Goal: Information Seeking & Learning: Learn about a topic

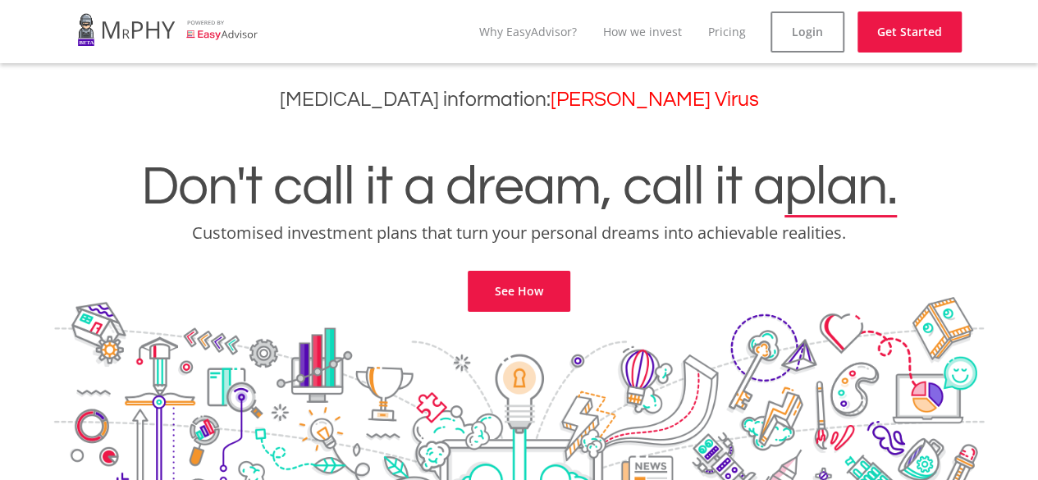
drag, startPoint x: 1044, startPoint y: 27, endPoint x: 912, endPoint y: 256, distance: 264.2
click at [536, 282] on link "See How" at bounding box center [518, 291] width 103 height 41
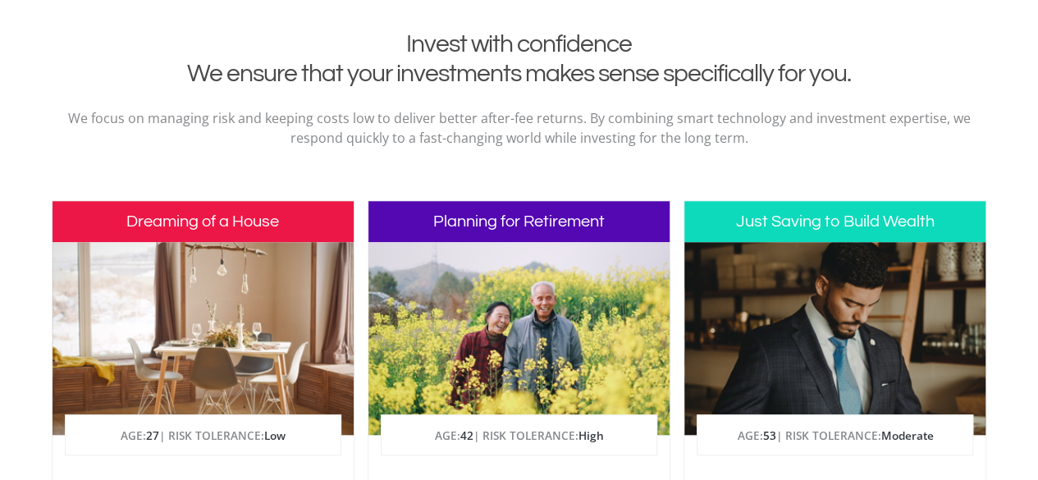
scroll to position [667, 0]
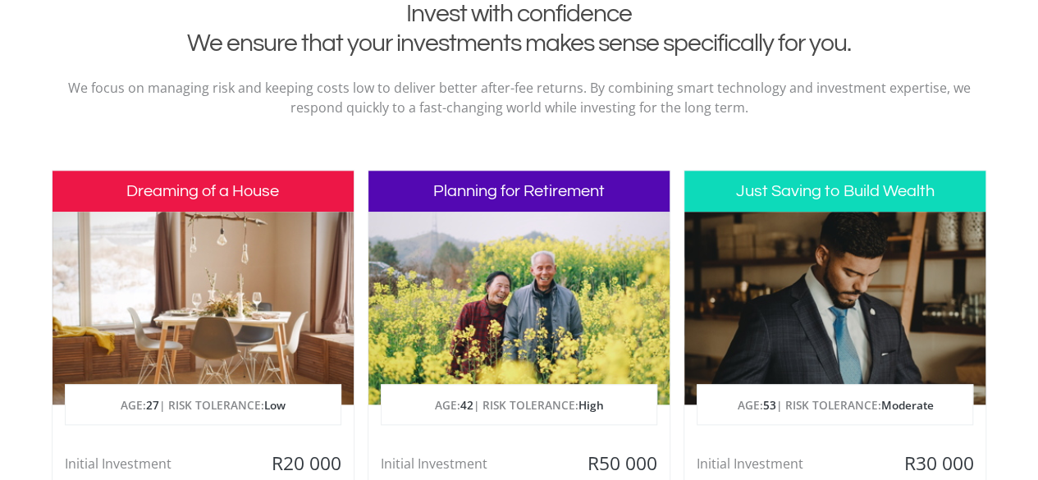
click at [807, 343] on div at bounding box center [834, 308] width 301 height 193
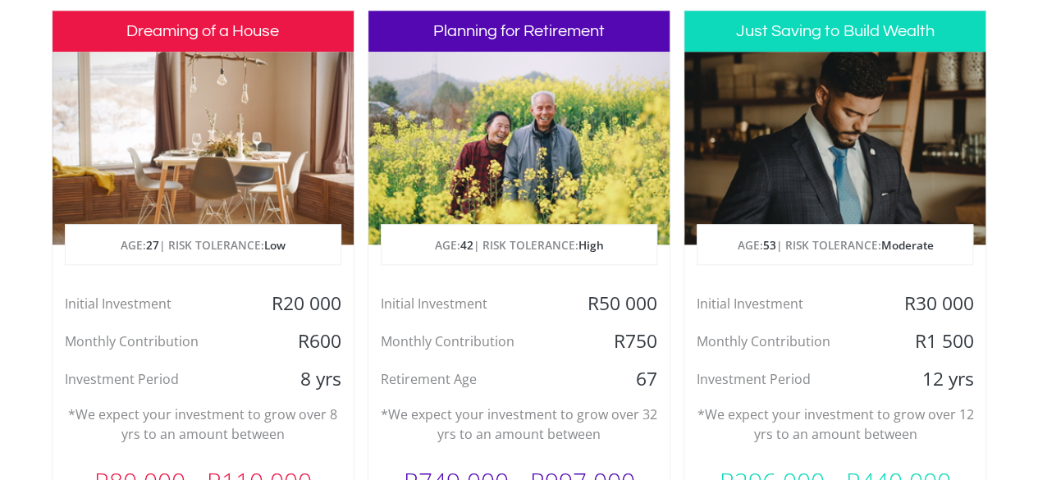
scroll to position [822, 0]
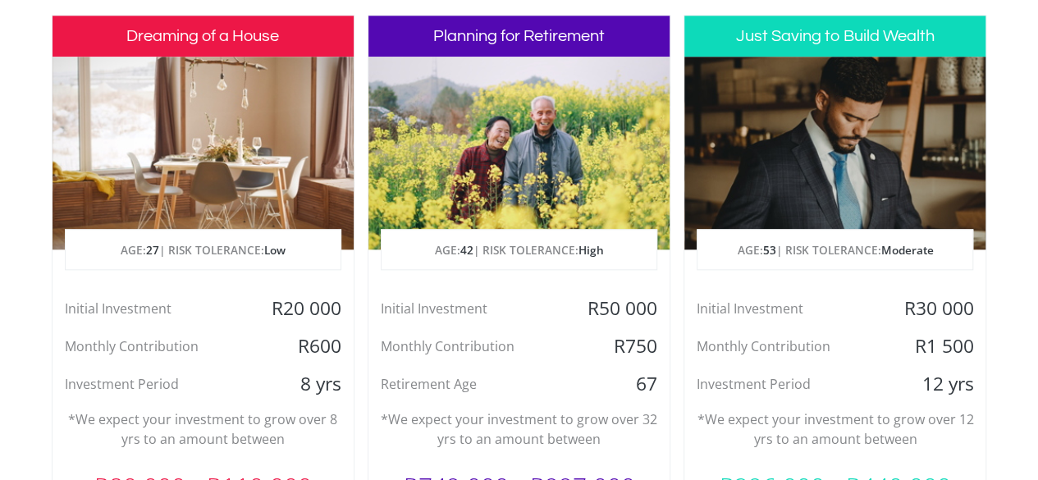
click at [851, 98] on div at bounding box center [834, 153] width 301 height 193
click at [828, 48] on h3 "Just Saving to Build Wealth" at bounding box center [834, 36] width 301 height 41
click at [852, 175] on div at bounding box center [834, 153] width 301 height 193
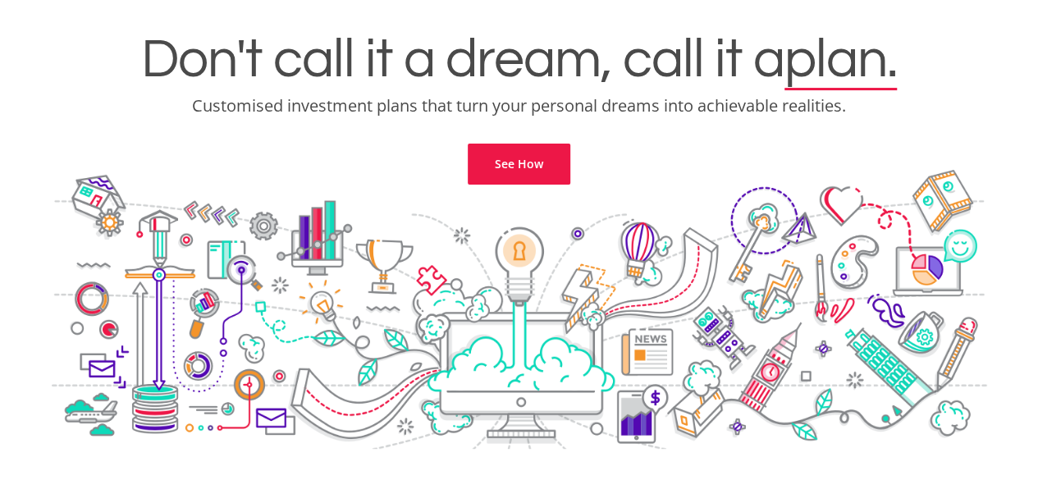
scroll to position [0, 0]
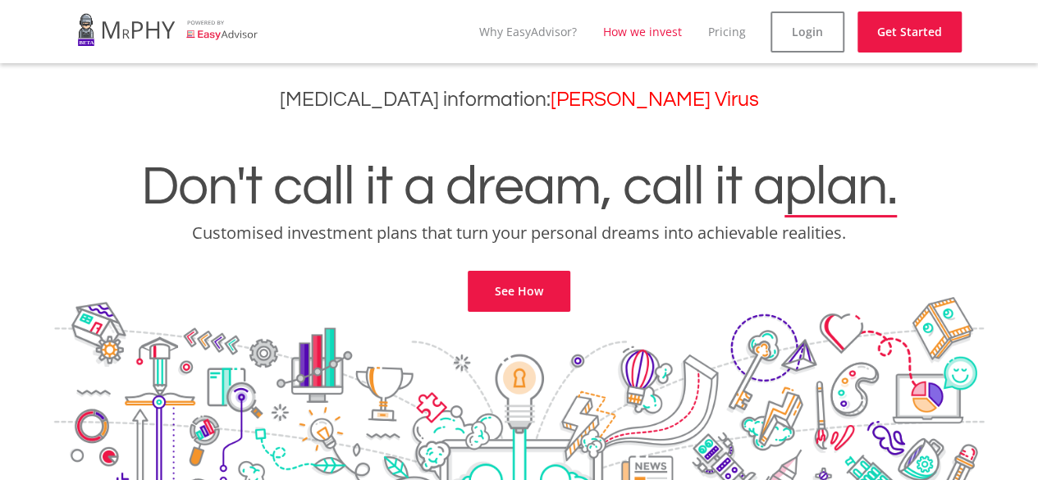
click at [658, 39] on link "How we invest" at bounding box center [642, 32] width 79 height 16
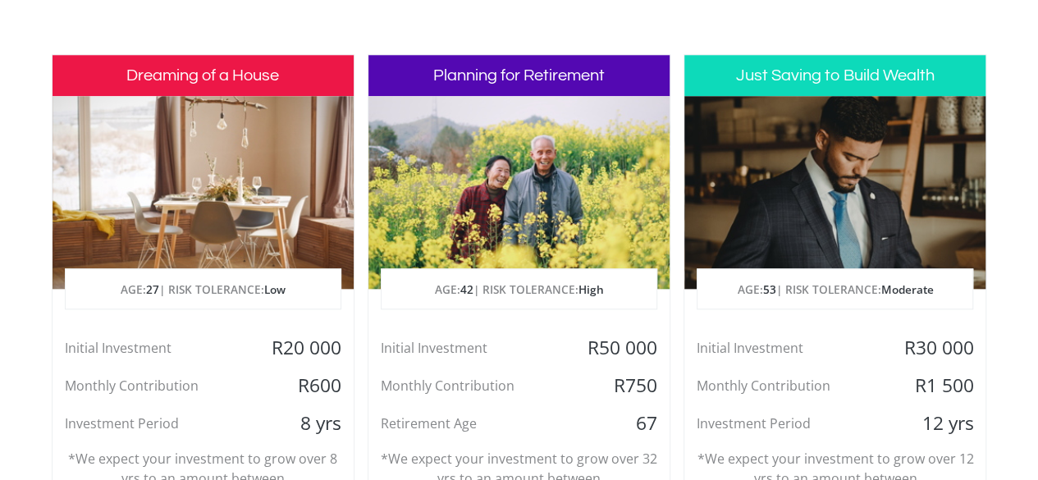
scroll to position [778, 0]
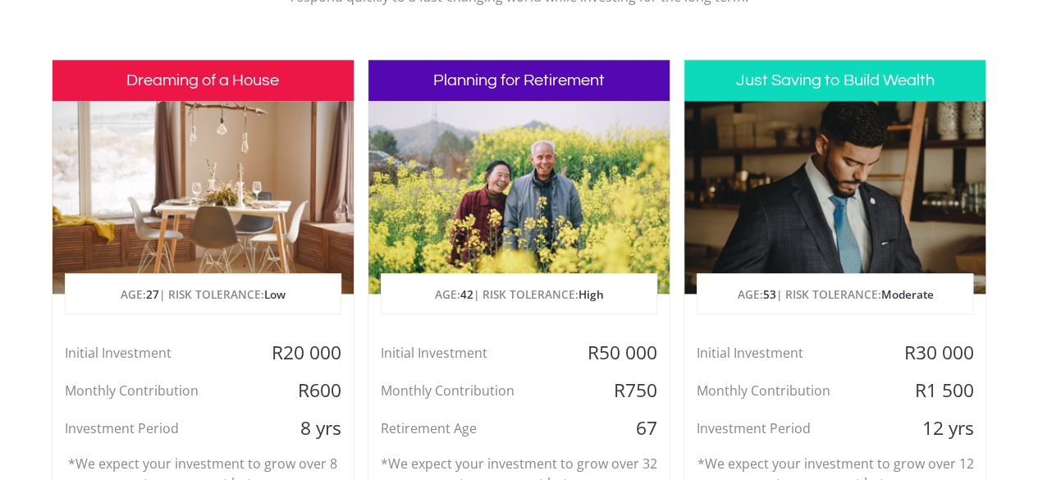
click at [846, 178] on div at bounding box center [834, 197] width 301 height 193
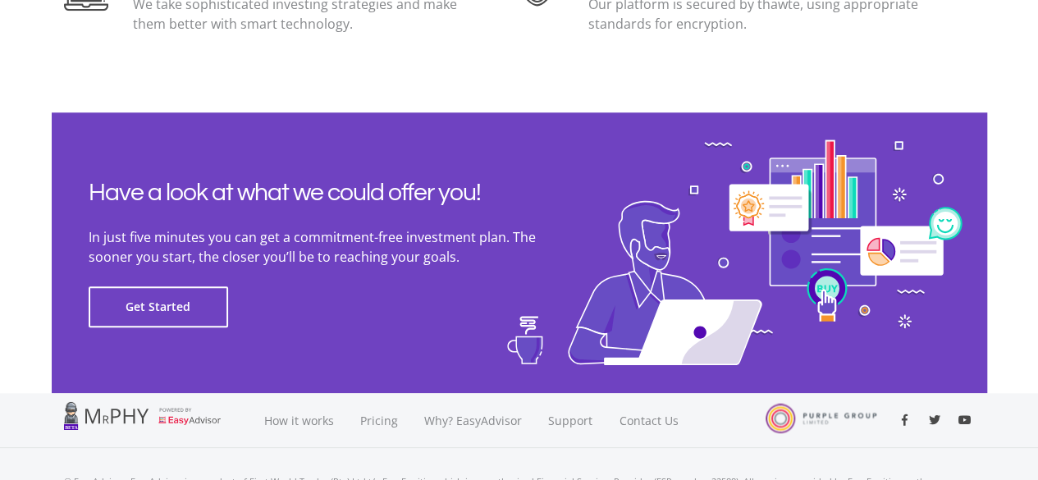
scroll to position [3833, 0]
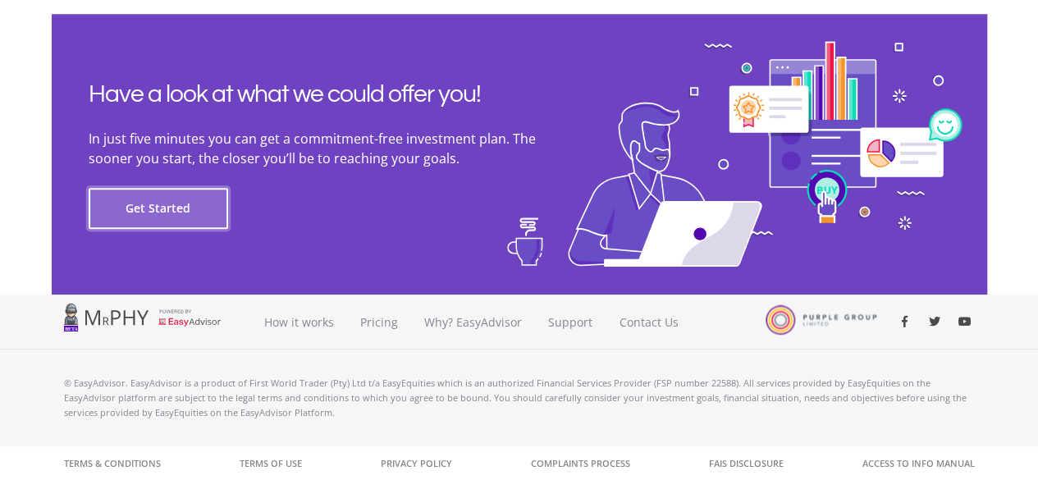
click at [182, 211] on button "Get Started" at bounding box center [158, 208] width 139 height 41
